Goal: Task Accomplishment & Management: Use online tool/utility

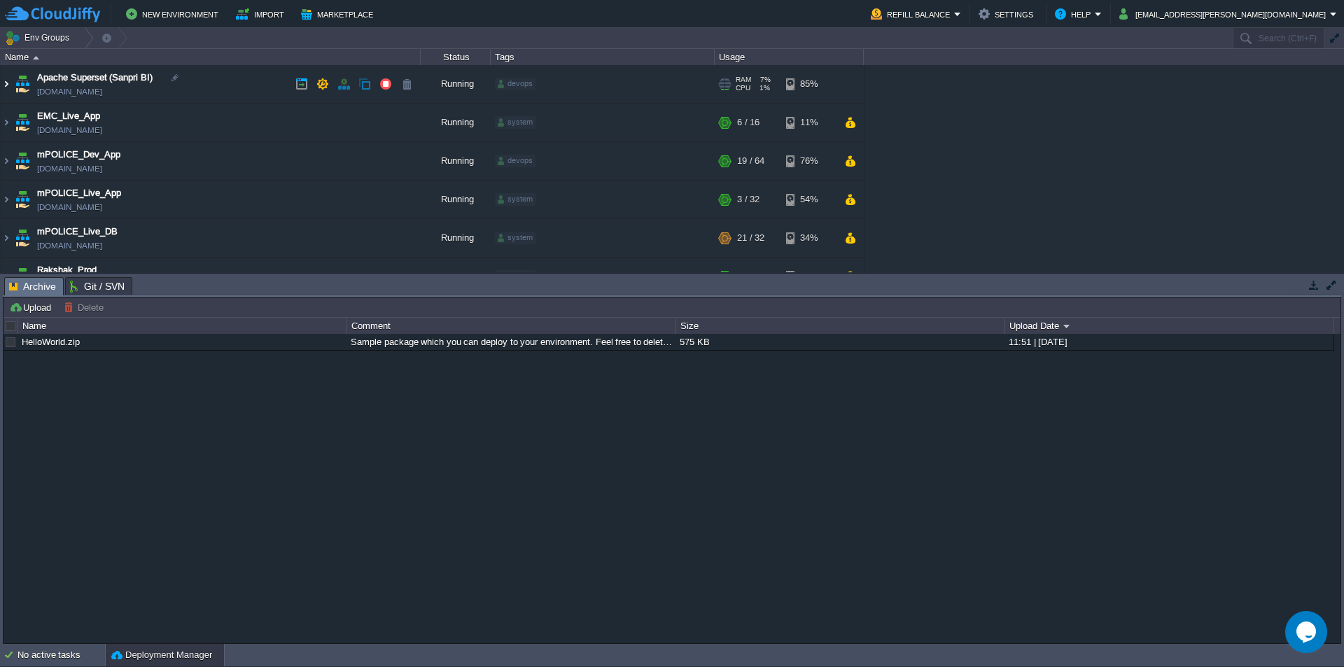
click at [8, 80] on img at bounding box center [6, 84] width 11 height 38
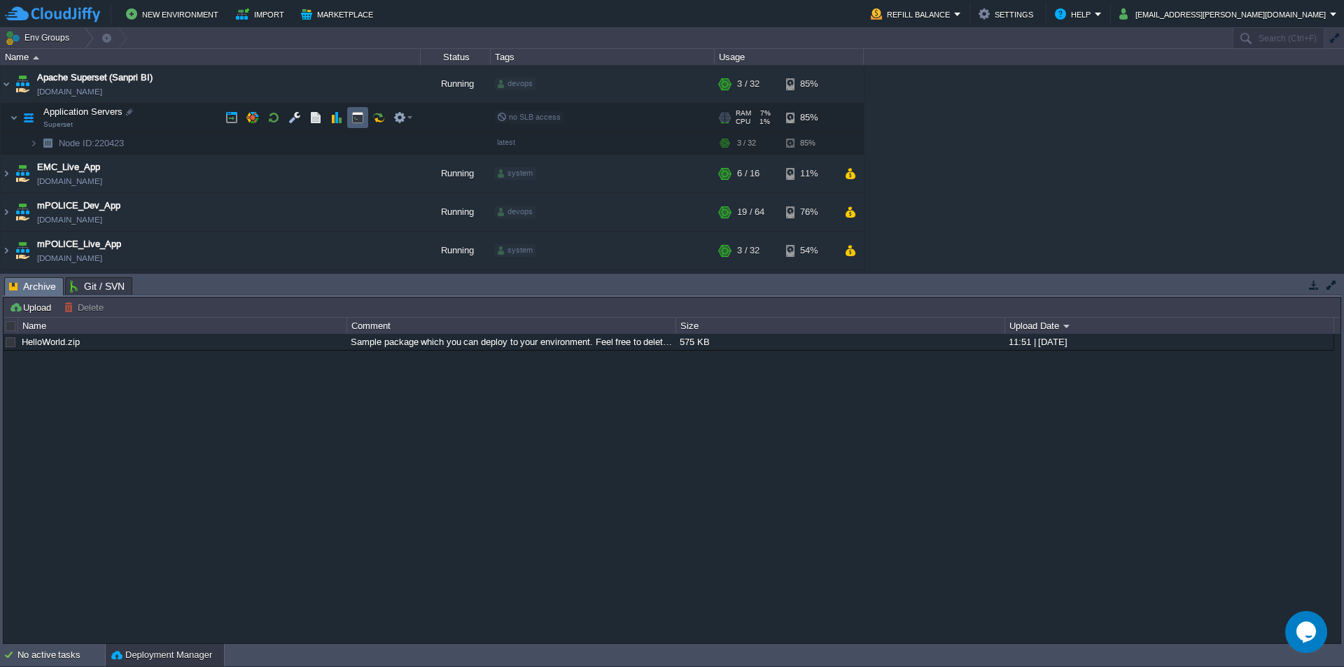
click at [355, 120] on button "button" at bounding box center [357, 117] width 13 height 13
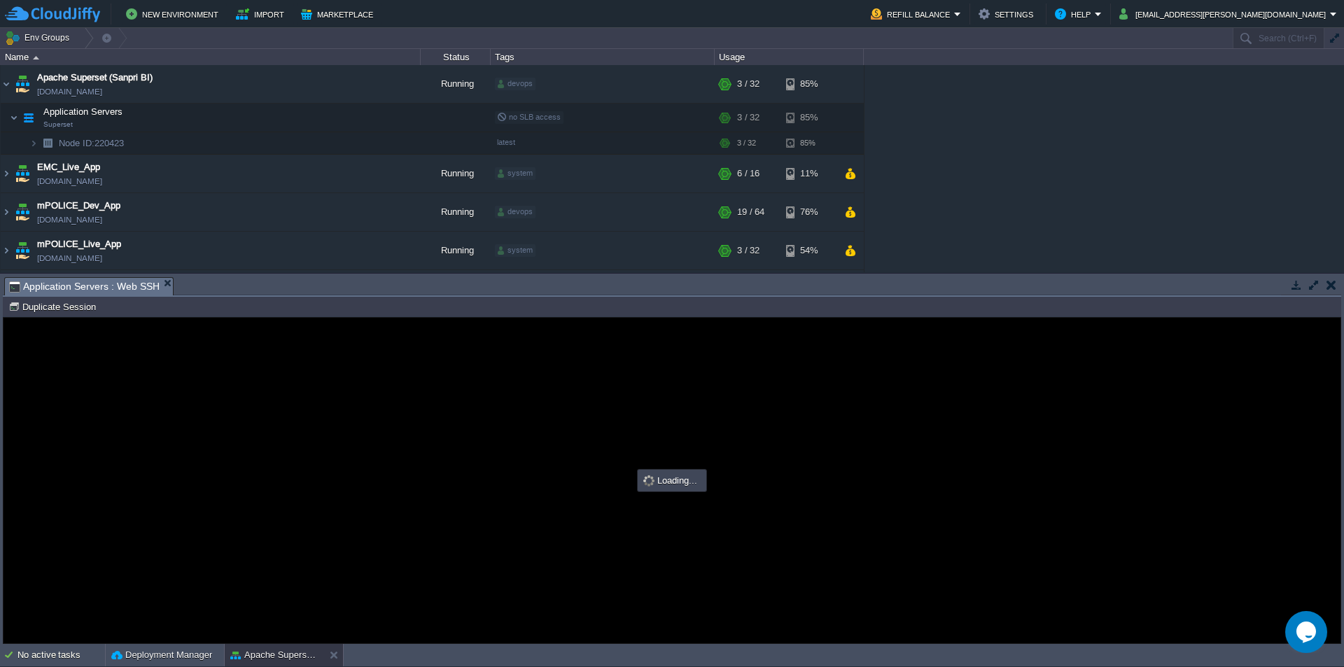
type input "#000000"
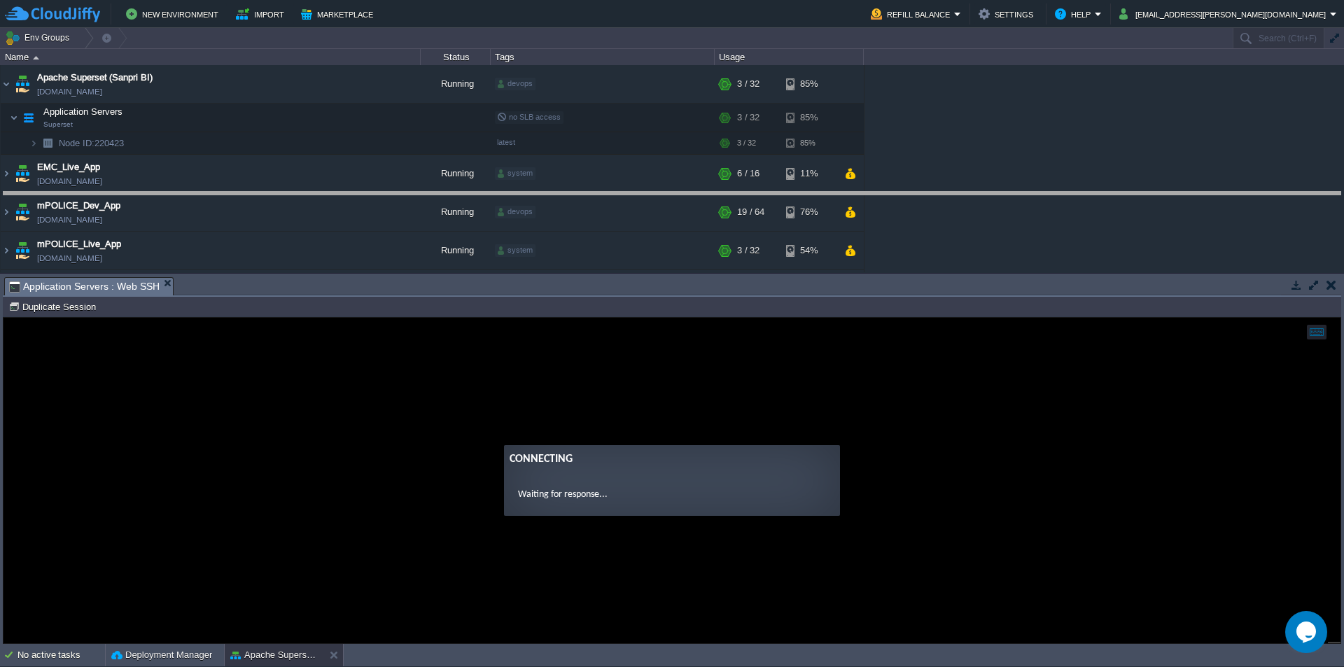
drag, startPoint x: 491, startPoint y: 296, endPoint x: 463, endPoint y: 205, distance: 95.2
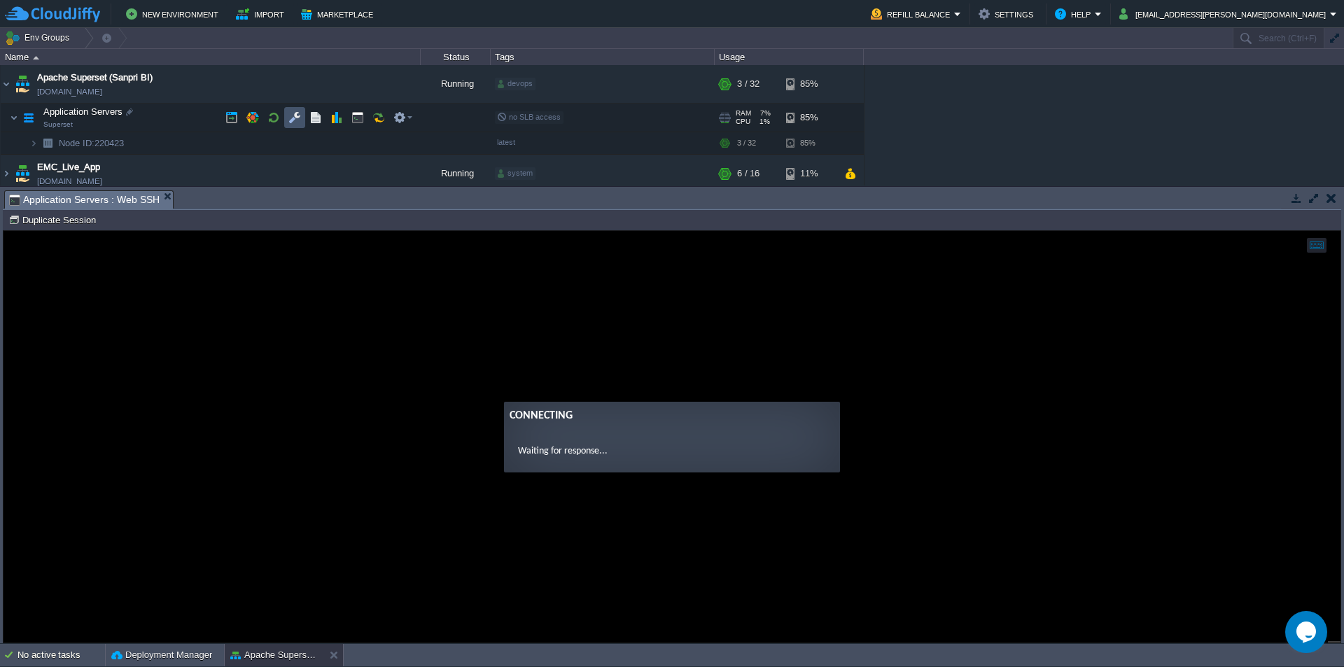
click at [296, 121] on button "button" at bounding box center [294, 117] width 13 height 13
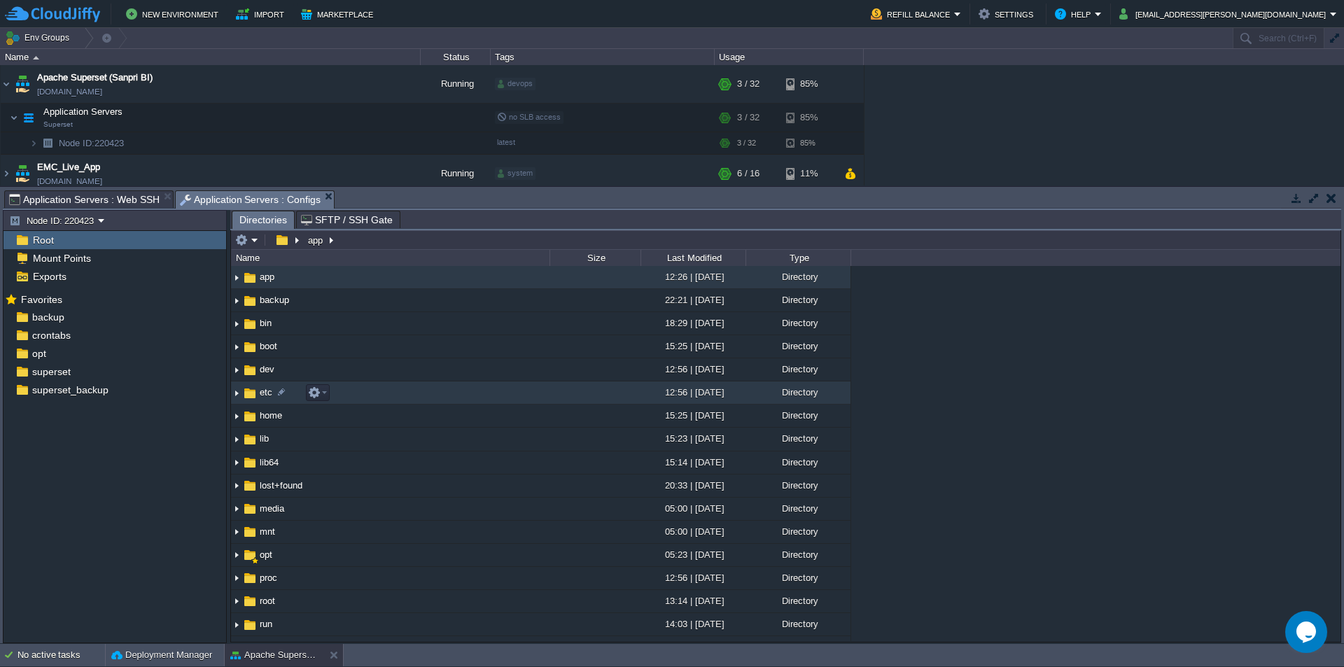
click at [263, 391] on span "etc" at bounding box center [266, 392] width 17 height 12
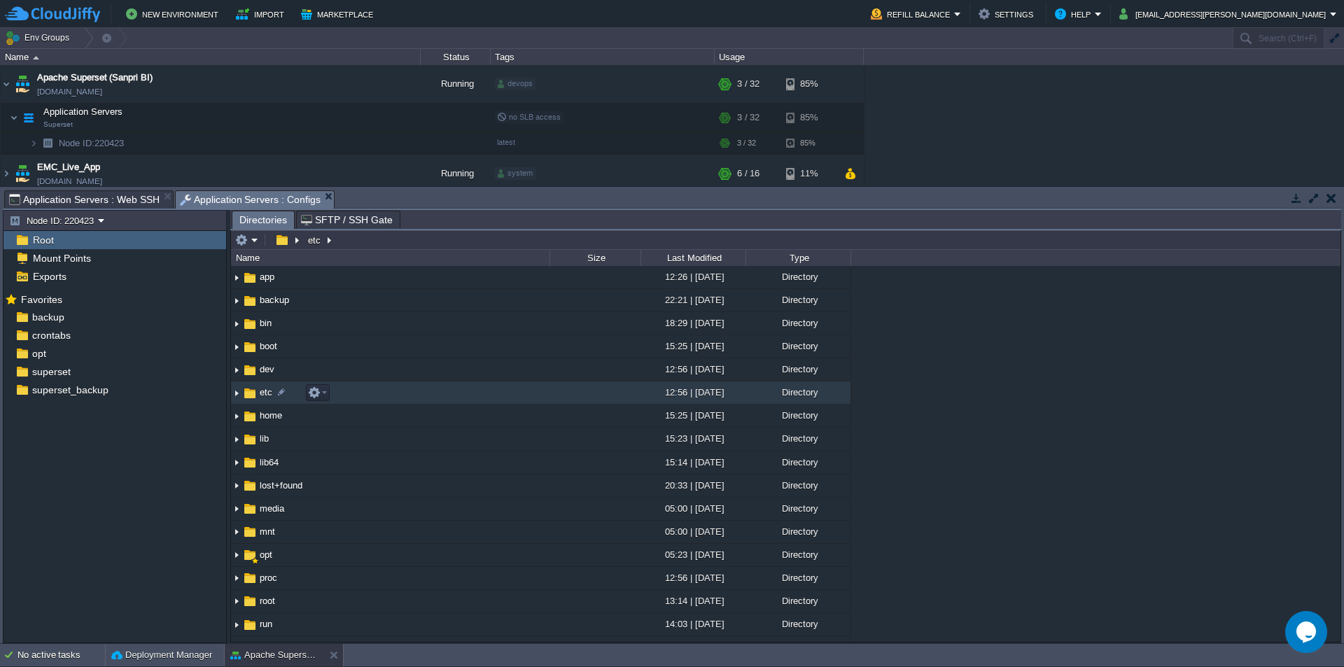
click at [263, 391] on span "etc" at bounding box center [266, 392] width 17 height 12
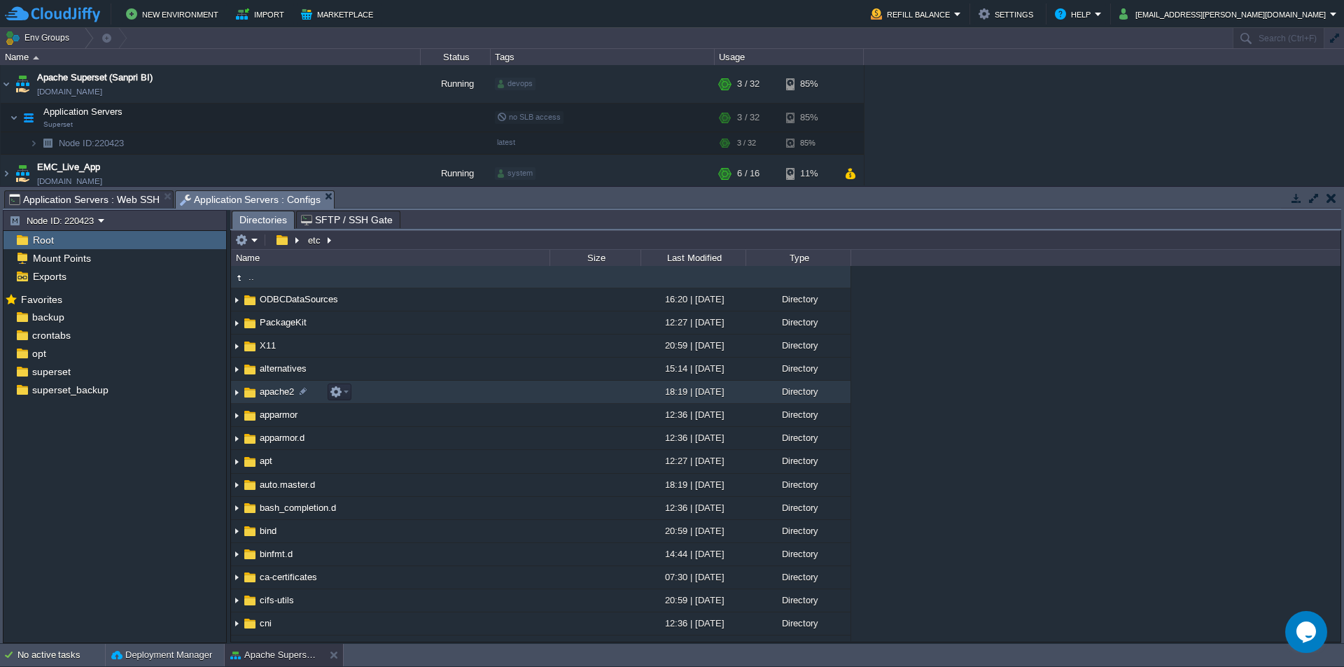
click at [287, 393] on span "apache2" at bounding box center [277, 392] width 38 height 12
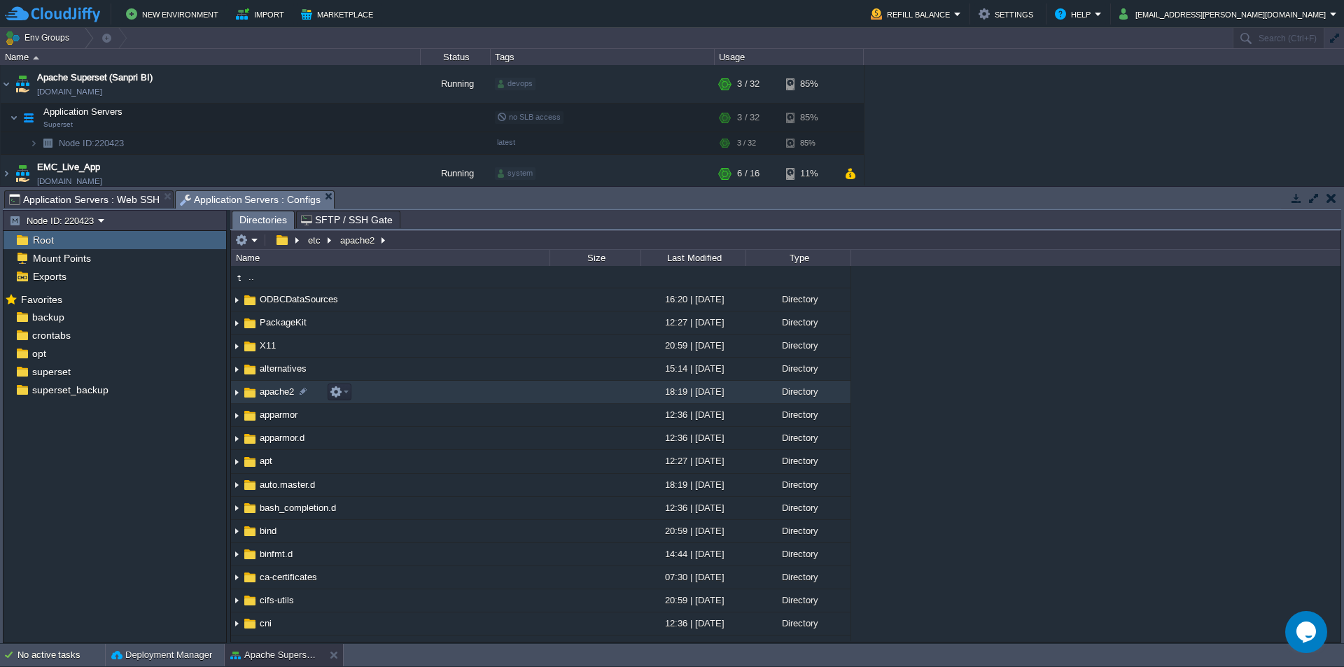
click at [287, 393] on span "apache2" at bounding box center [277, 392] width 38 height 12
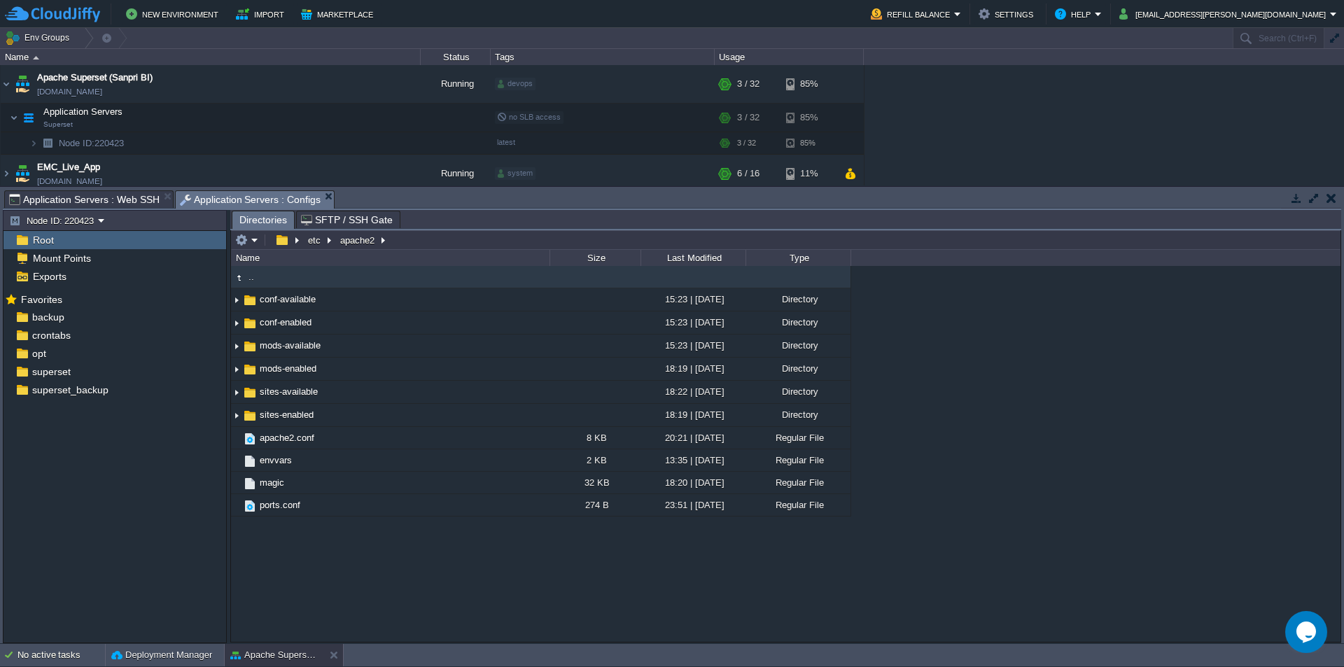
click at [117, 197] on span "Application Servers : Web SSH" at bounding box center [84, 199] width 150 height 17
click at [223, 192] on span "Application Servers : Configs" at bounding box center [250, 199] width 141 height 17
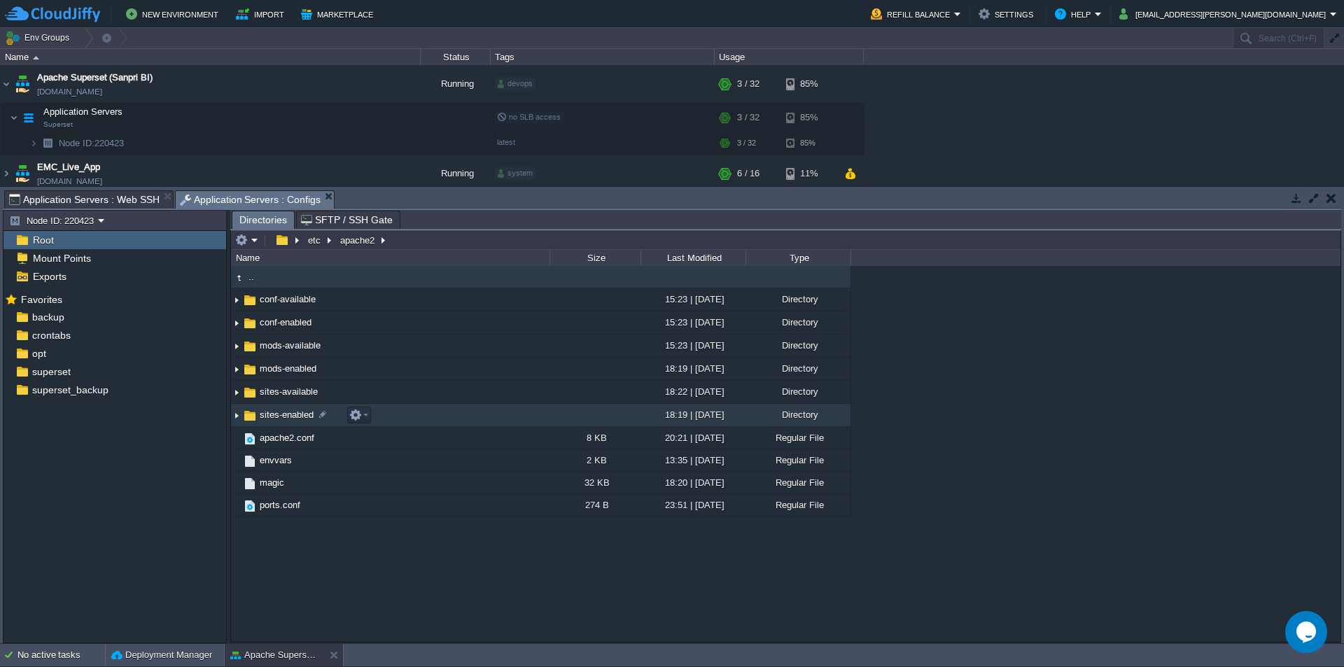
click at [288, 418] on span "sites-enabled" at bounding box center [287, 415] width 58 height 12
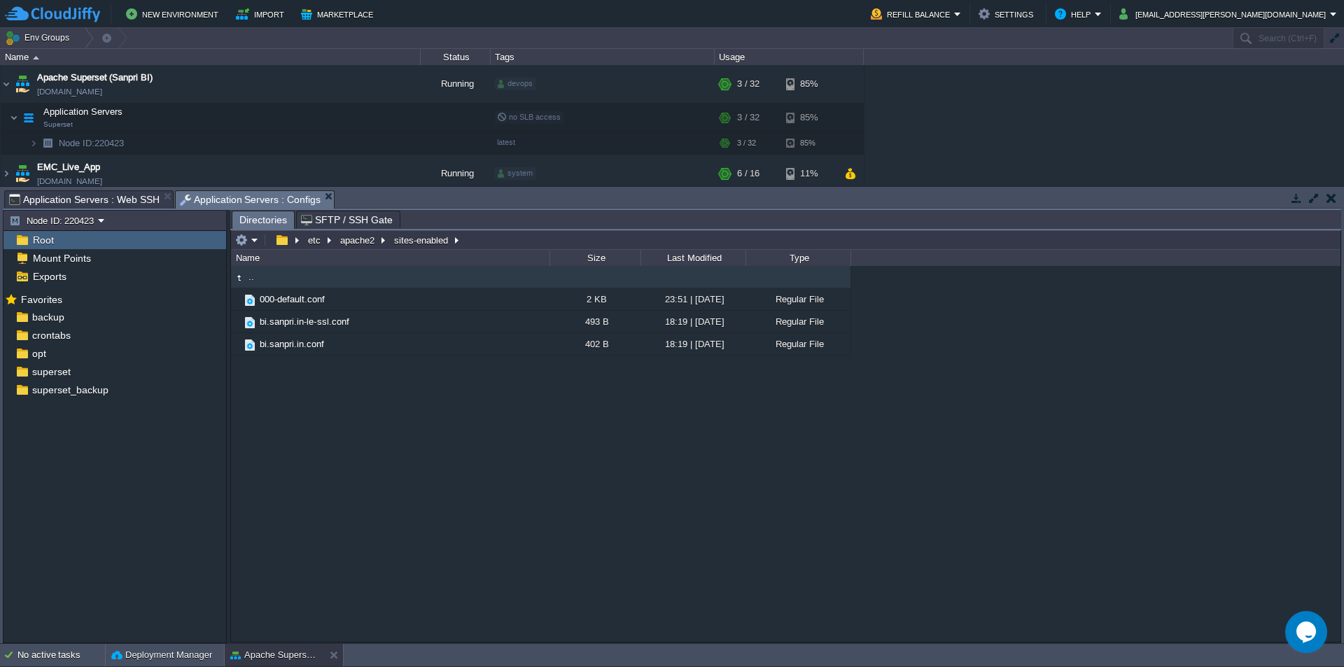
type input "/etc/apache2/sites-enabled"
click at [488, 241] on input "/etc/apache2/sites-enabled" at bounding box center [785, 240] width 1109 height 20
type input "/etc/apache2/sites-enabled"
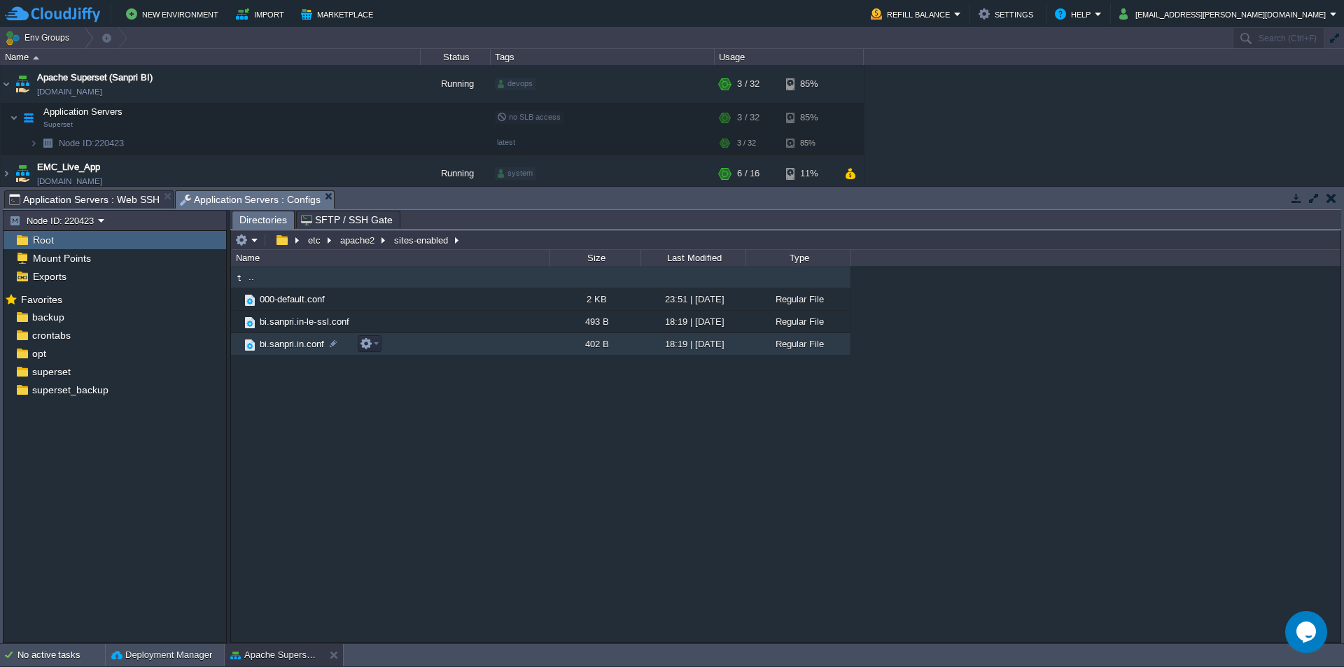
click at [301, 349] on span "bi.sanpri.in.conf" at bounding box center [292, 344] width 69 height 12
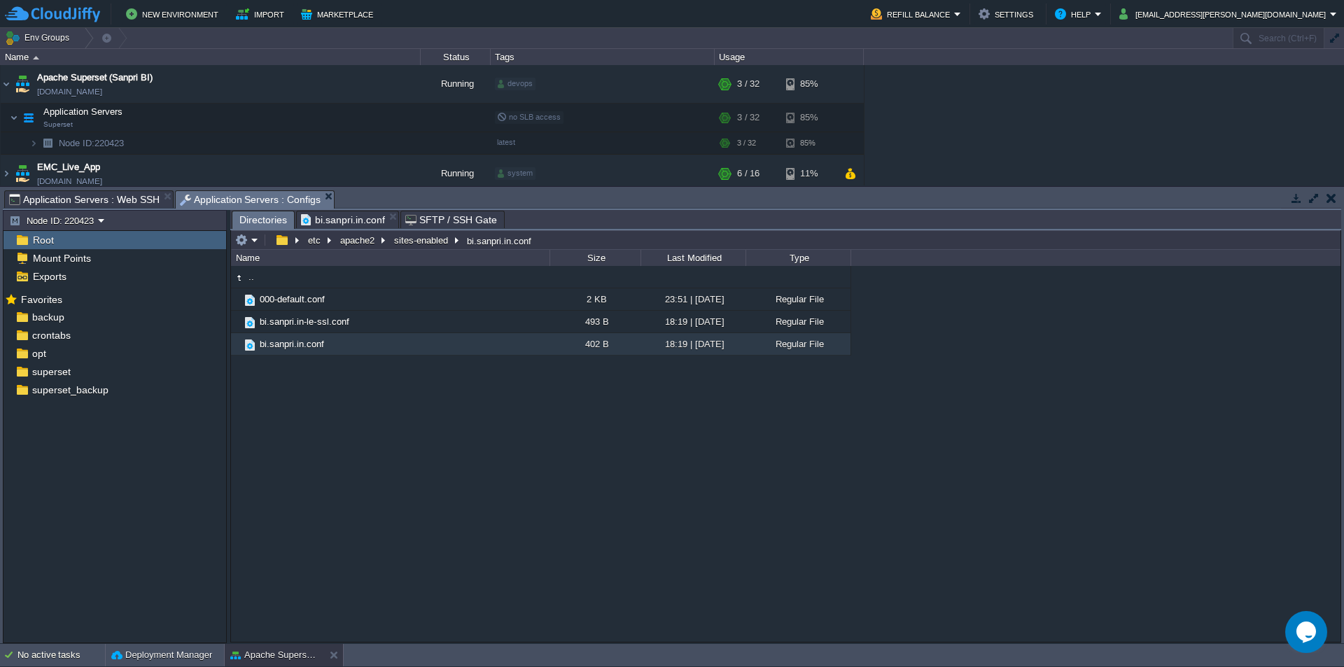
click at [267, 223] on span "Directories" at bounding box center [263, 219] width 48 height 17
type input "/etc/apache2/sites-enabled/bi.sanpri.in.conf"
click at [565, 241] on input "/etc/apache2/sites-enabled/bi.sanpri.in.conf" at bounding box center [785, 240] width 1109 height 20
click at [113, 193] on span "Application Servers : Web SSH" at bounding box center [84, 199] width 150 height 17
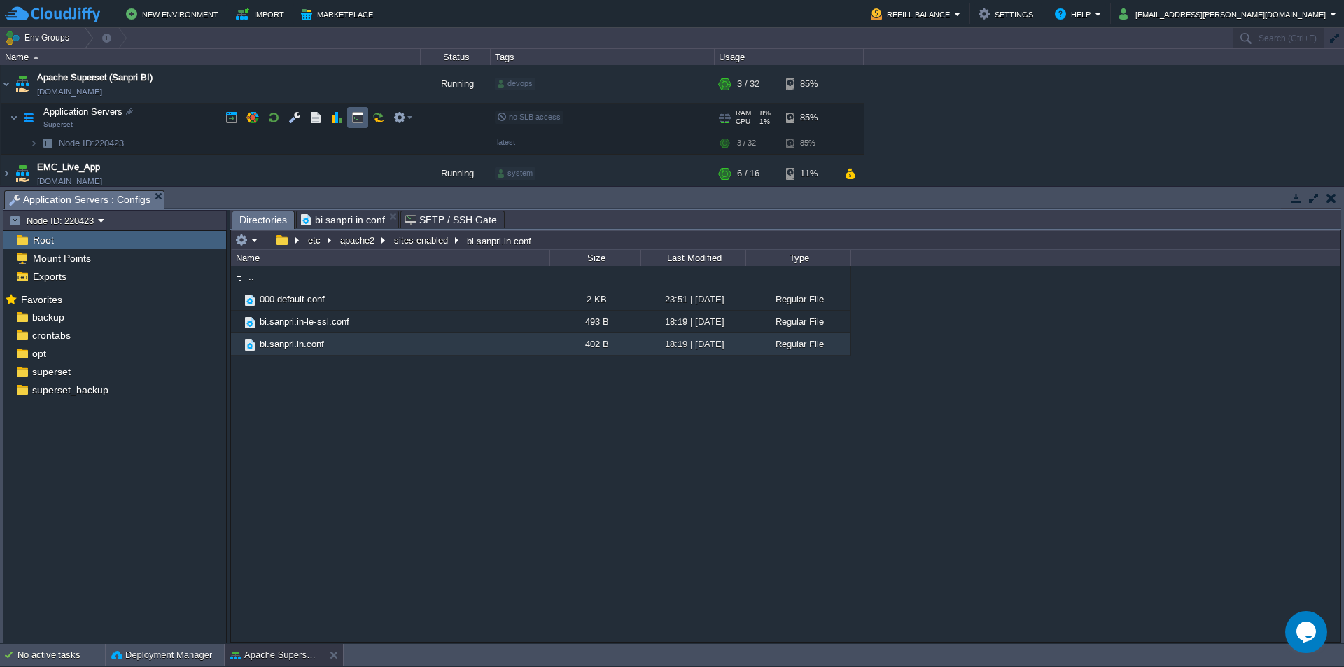
click at [357, 122] on button "button" at bounding box center [357, 117] width 13 height 13
click at [95, 196] on span "Application Servers : Configs" at bounding box center [79, 199] width 141 height 17
type input "#000000"
click at [227, 202] on span "Application Servers : Web SSH" at bounding box center [246, 199] width 150 height 17
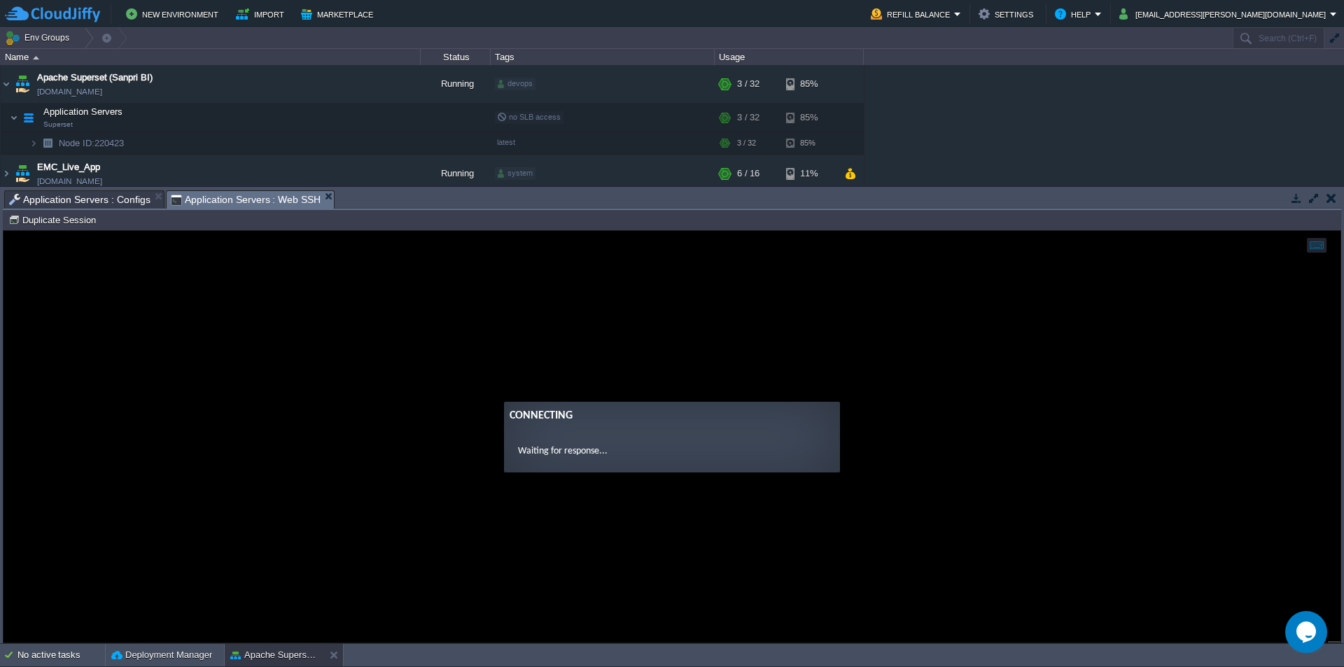
click at [112, 203] on span "Application Servers : Configs" at bounding box center [79, 199] width 141 height 17
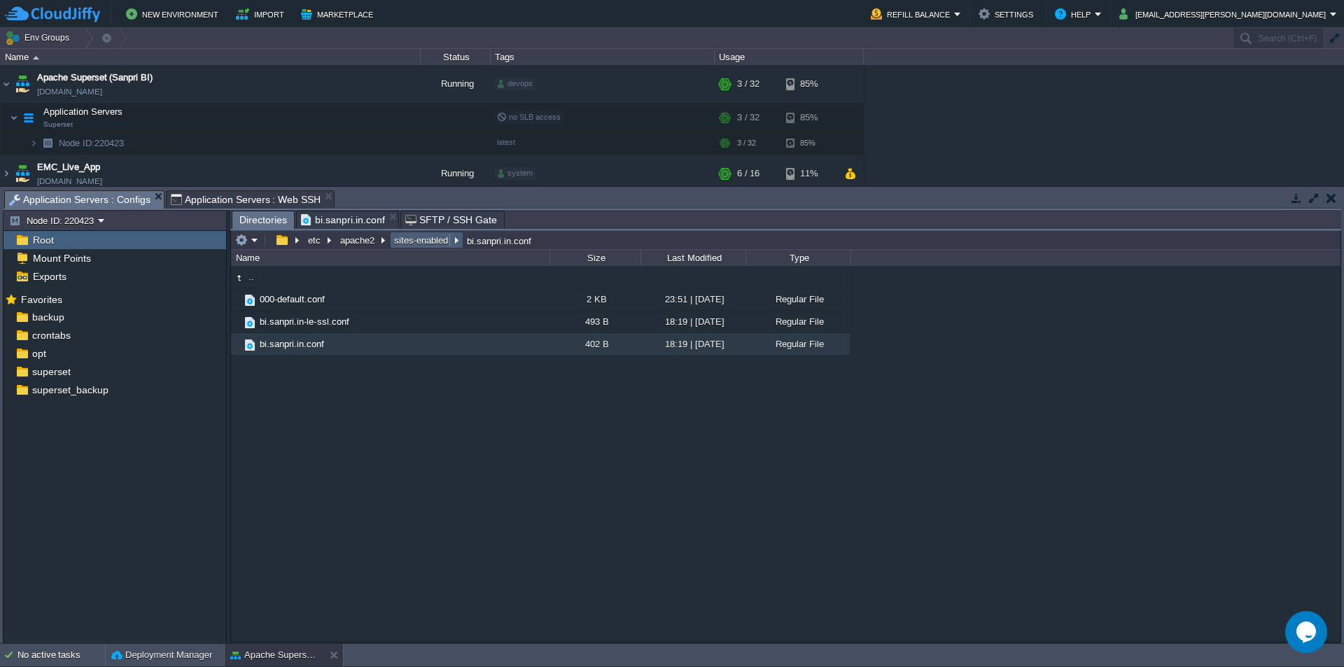
click at [426, 245] on button "sites-enabled" at bounding box center [421, 240] width 59 height 13
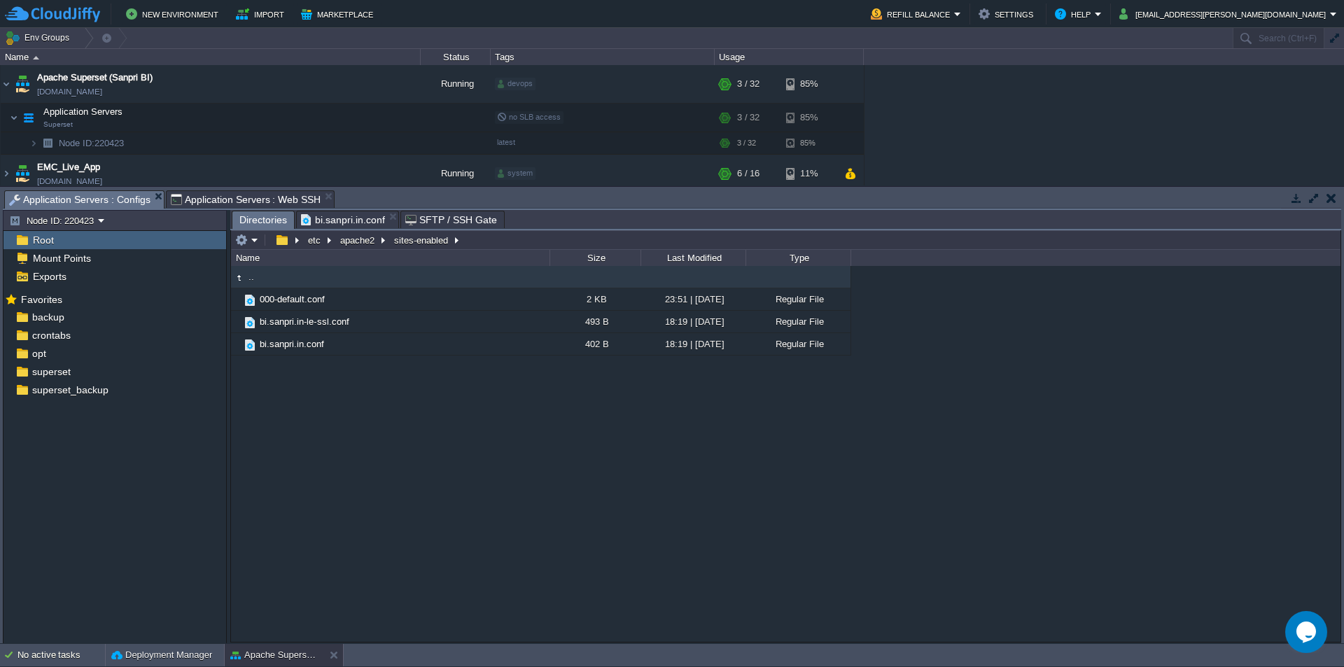
type input "/etc/apache2/sites-enabled"
click at [520, 244] on input "/etc/apache2/sites-enabled" at bounding box center [785, 240] width 1109 height 20
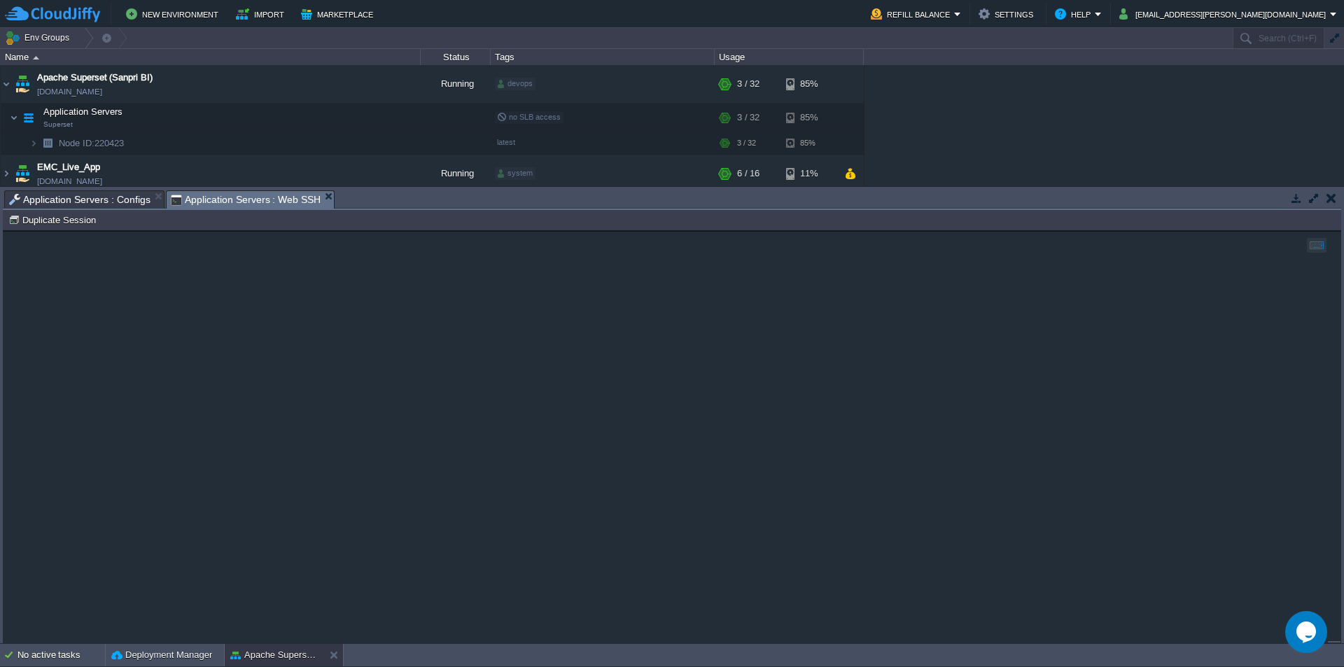
click at [210, 199] on span "Application Servers : Web SSH" at bounding box center [246, 199] width 150 height 17
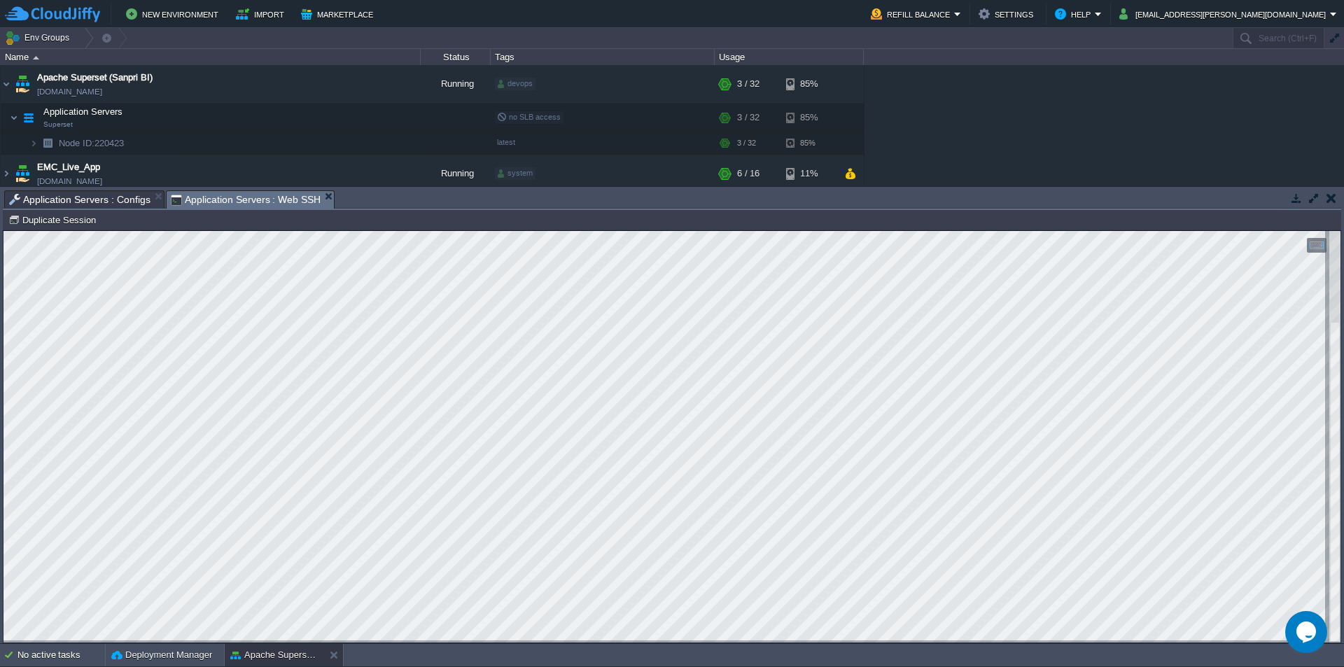
click at [3, 231] on html "Copy: Ctrl + Shift + C Paste: Ctrl + V Settings: Ctrl + Shift + Alt 0" at bounding box center [671, 231] width 1337 height 0
